Goal: Navigation & Orientation: Find specific page/section

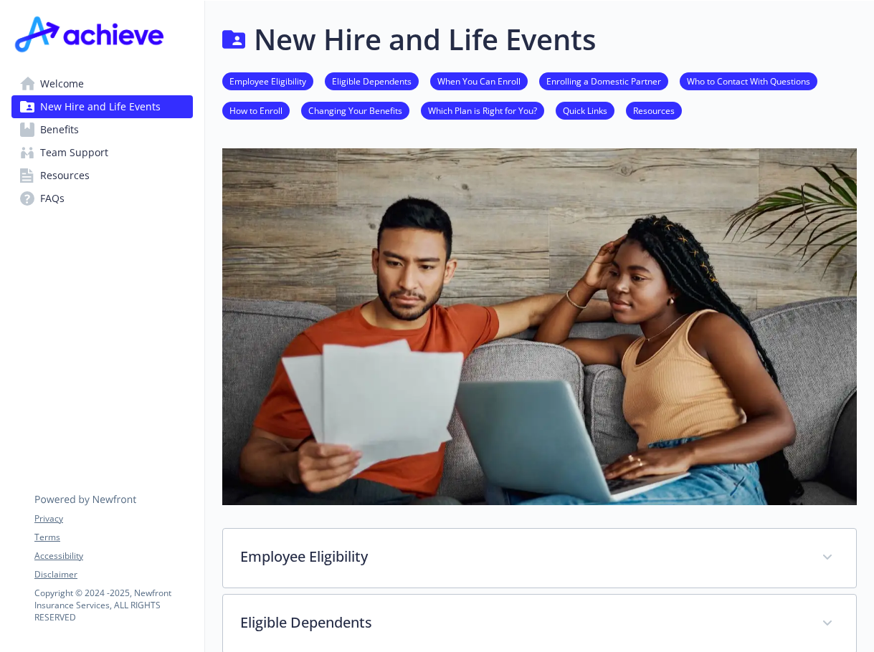
scroll to position [902, 11]
